Goal: Task Accomplishment & Management: Manage account settings

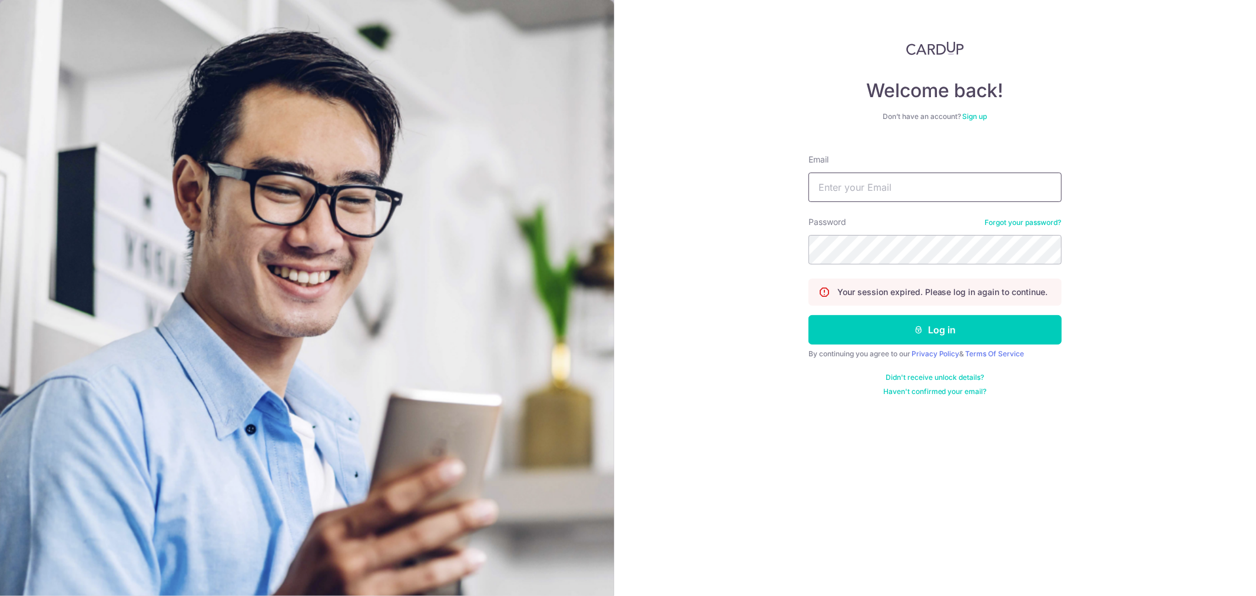
click at [926, 193] on input "Email" at bounding box center [934, 187] width 253 height 29
paste input "[PERSON_NAME][EMAIL_ADDRESS][DOMAIN_NAME]"
type input "[PERSON_NAME][EMAIL_ADDRESS][DOMAIN_NAME]"
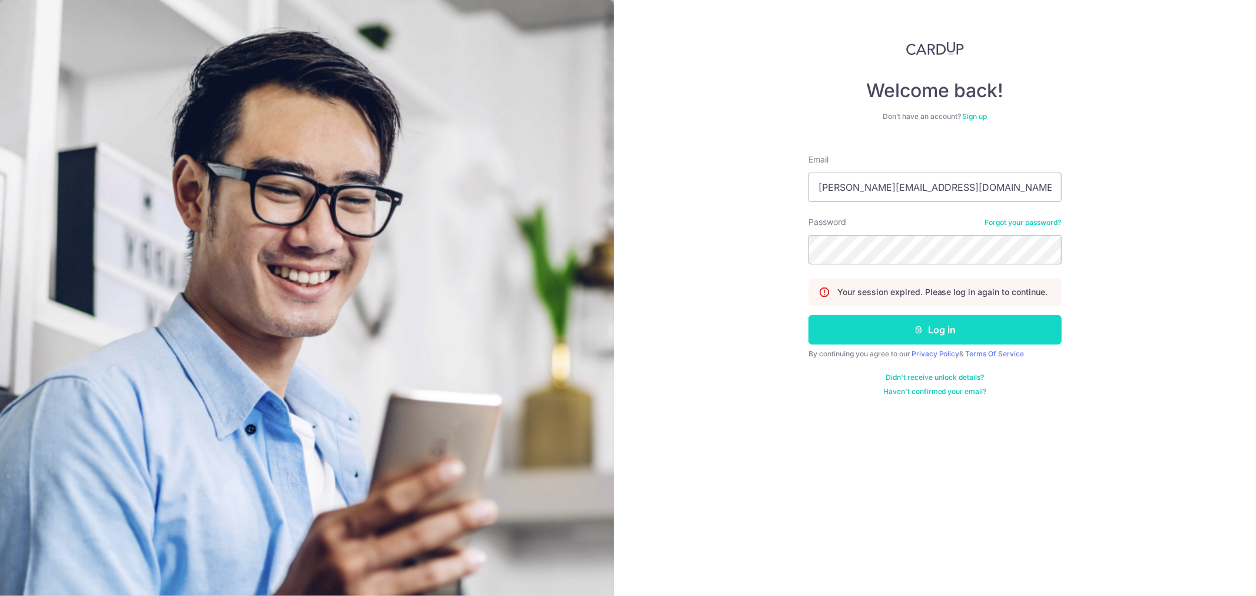
click at [1008, 336] on button "Log in" at bounding box center [934, 329] width 253 height 29
